Goal: Navigation & Orientation: Find specific page/section

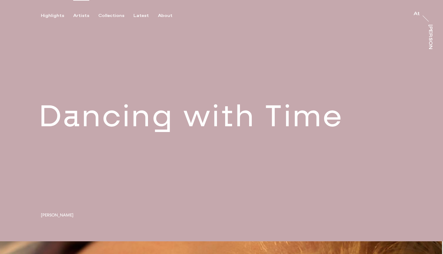
click at [79, 15] on div "Artists" at bounding box center [81, 15] width 16 height 5
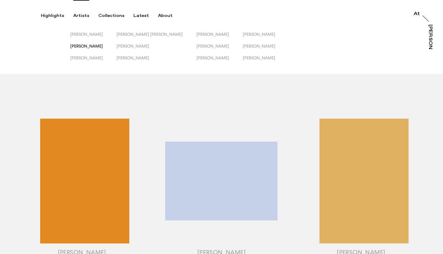
click at [83, 46] on span "[PERSON_NAME]" at bounding box center [86, 46] width 33 height 5
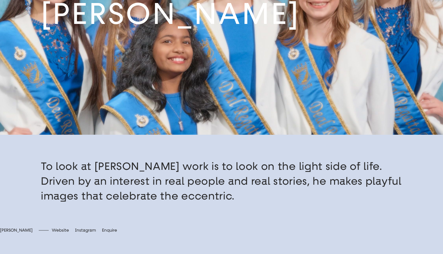
scroll to position [137, 0]
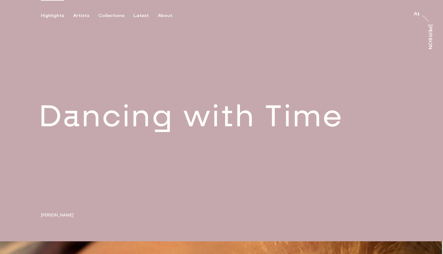
click at [78, 19] on link at bounding box center [221, 120] width 443 height 241
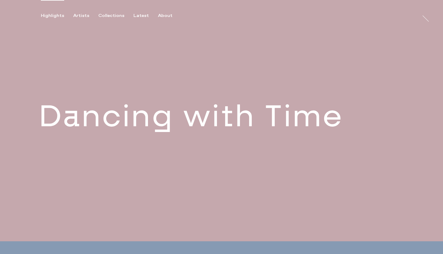
click at [241, 116] on link at bounding box center [221, 120] width 443 height 241
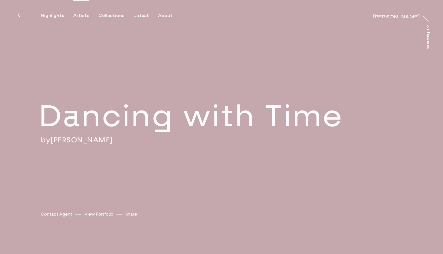
click at [80, 18] on div "Artists" at bounding box center [81, 15] width 16 height 5
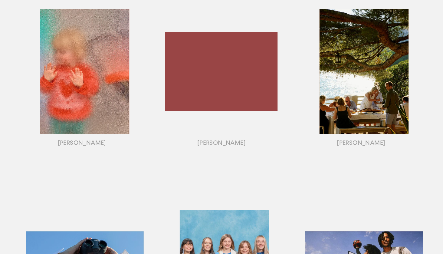
scroll to position [513, 0]
